Goal: Information Seeking & Learning: Learn about a topic

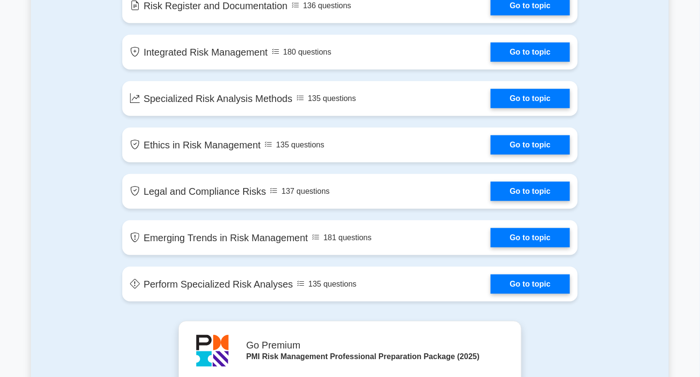
scroll to position [1804, 0]
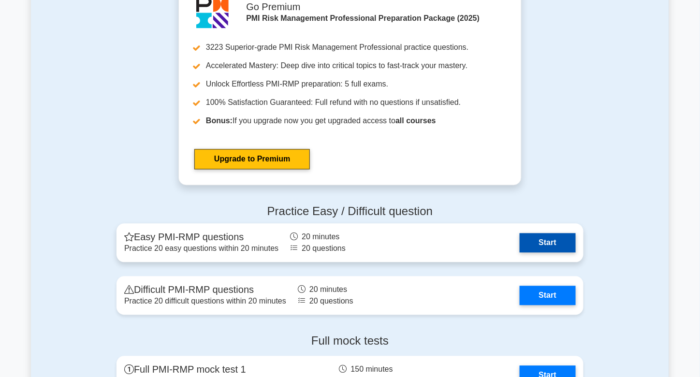
click at [554, 240] on link "Start" at bounding box center [548, 242] width 56 height 19
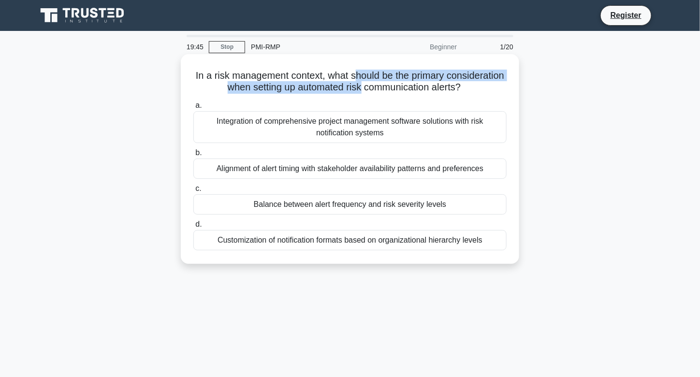
drag, startPoint x: 385, startPoint y: 77, endPoint x: 399, endPoint y: 92, distance: 20.2
click at [399, 92] on h5 "In a risk management context, what should be the primary consideration when set…" at bounding box center [349, 82] width 315 height 24
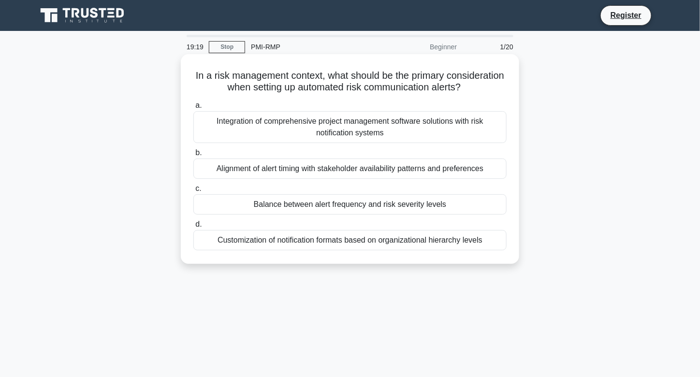
click at [377, 250] on div "Customization of notification formats based on organizational hierarchy levels" at bounding box center [349, 240] width 313 height 20
click at [193, 228] on input "d. Customization of notification formats based on organizational hierarchy leve…" at bounding box center [193, 224] width 0 height 6
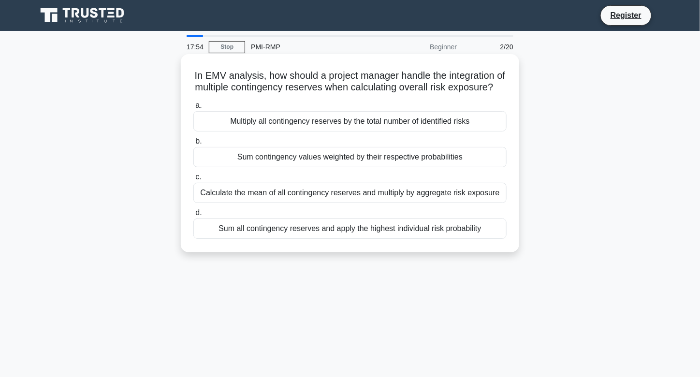
click at [407, 239] on div "Sum all contingency reserves and apply the highest individual risk probability" at bounding box center [349, 228] width 313 height 20
click at [193, 216] on input "d. Sum all contingency reserves and apply the highest individual risk probabili…" at bounding box center [193, 213] width 0 height 6
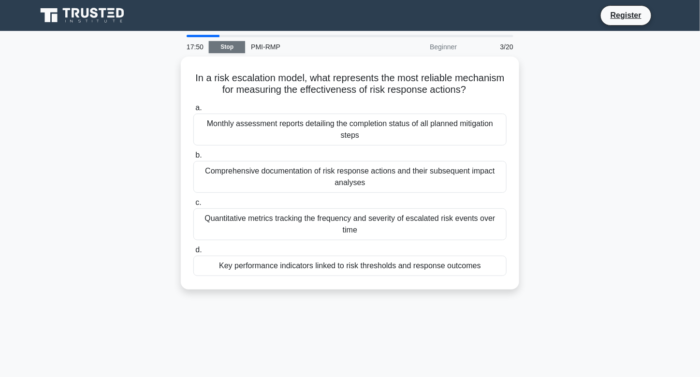
click at [232, 50] on link "Stop" at bounding box center [227, 47] width 36 height 12
